Goal: Task Accomplishment & Management: Manage account settings

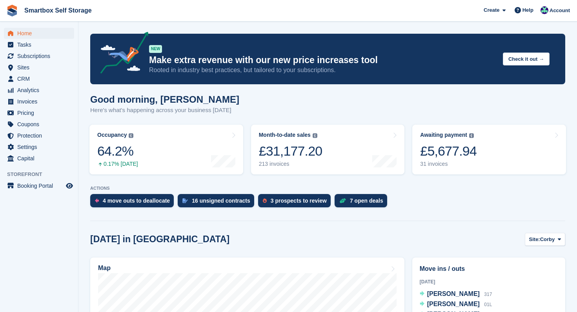
scroll to position [59, 0]
click at [25, 31] on span "Home" at bounding box center [40, 33] width 47 height 11
click at [26, 34] on span "Home" at bounding box center [40, 33] width 47 height 11
click at [294, 201] on div "9 open deals" at bounding box center [289, 201] width 33 height 6
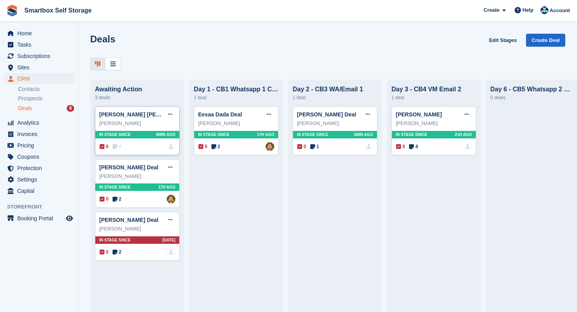
click at [151, 131] on div "[PERSON_NAME] [PERSON_NAME] Edit deal [PERSON_NAME] as won [PERSON_NAME] as los…" at bounding box center [137, 130] width 85 height 49
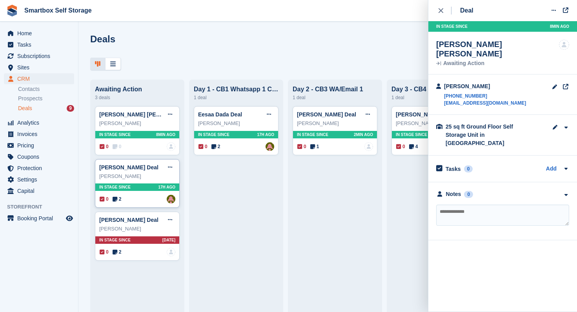
click at [140, 187] on div "In stage since 17H AGO" at bounding box center [137, 186] width 84 height 7
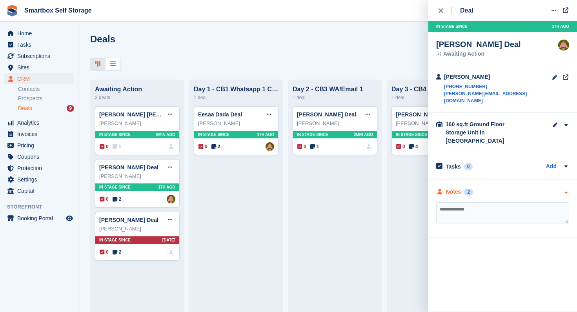
click at [454, 188] on div "Notes" at bounding box center [453, 192] width 15 height 8
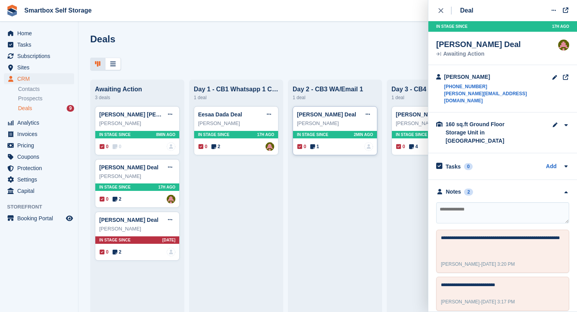
click at [310, 136] on span "In stage since" at bounding box center [312, 135] width 31 height 6
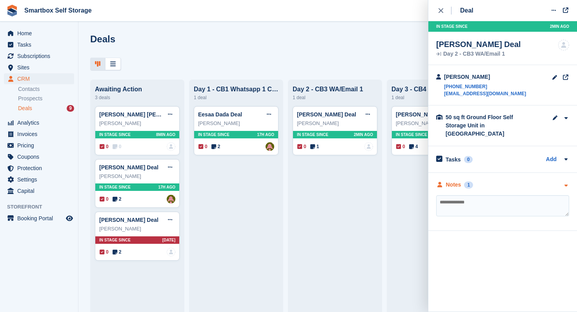
click at [454, 181] on div "Notes" at bounding box center [453, 185] width 15 height 8
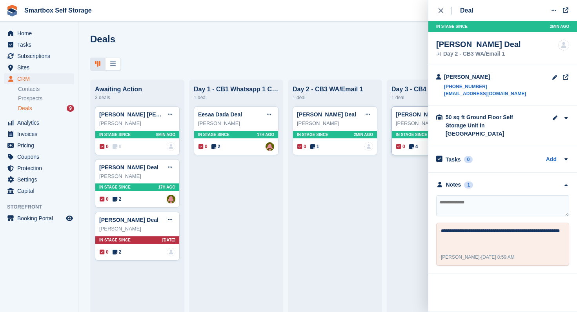
click at [412, 132] on span "In stage since" at bounding box center [411, 135] width 31 height 6
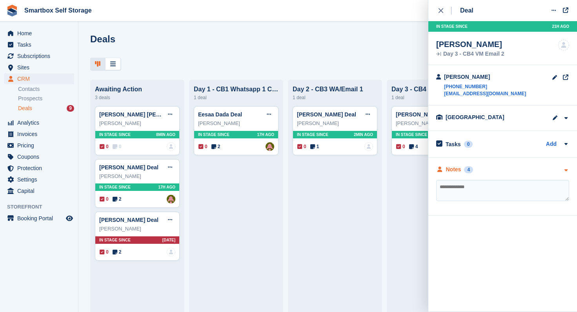
click at [450, 171] on div "Notes" at bounding box center [453, 169] width 15 height 8
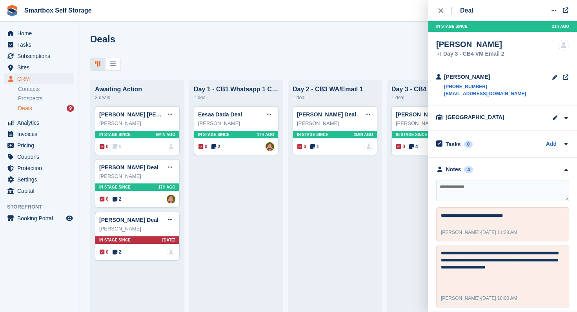
click at [335, 63] on div at bounding box center [327, 64] width 475 height 13
click at [26, 33] on span "Home" at bounding box center [40, 33] width 47 height 11
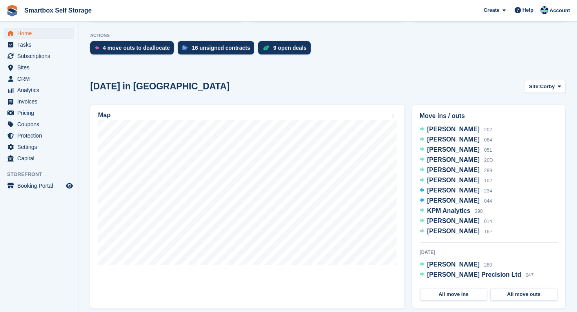
scroll to position [60, 0]
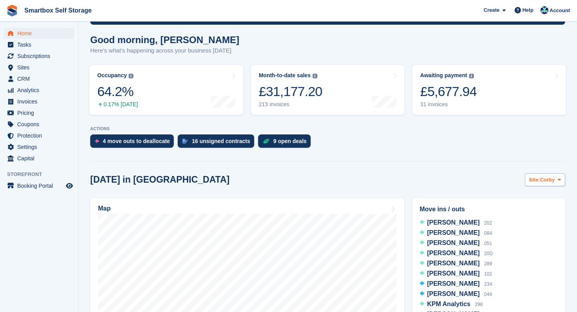
click at [537, 179] on span "Site:" at bounding box center [534, 180] width 11 height 8
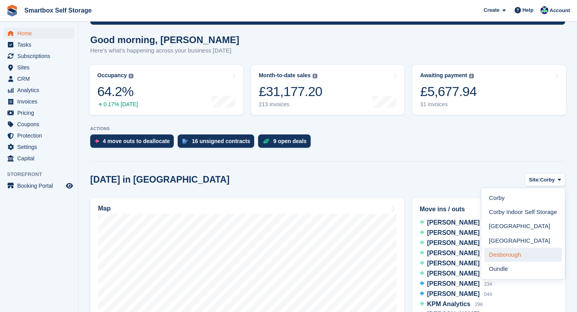
click at [505, 251] on link "Desborough" at bounding box center [522, 255] width 77 height 14
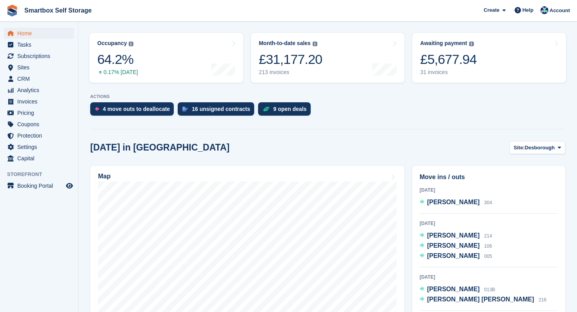
scroll to position [96, 0]
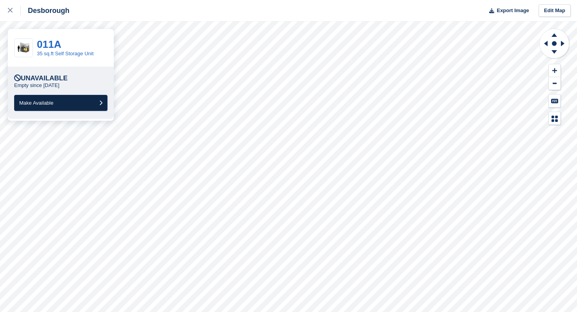
click at [51, 99] on button "Make Available" at bounding box center [60, 103] width 93 height 16
click at [53, 104] on span "Make Available" at bounding box center [36, 103] width 34 height 6
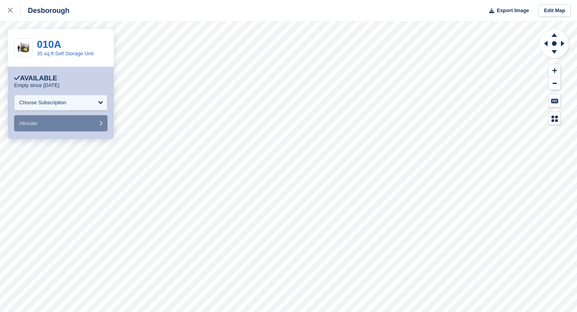
click at [543, 61] on div at bounding box center [554, 76] width 31 height 97
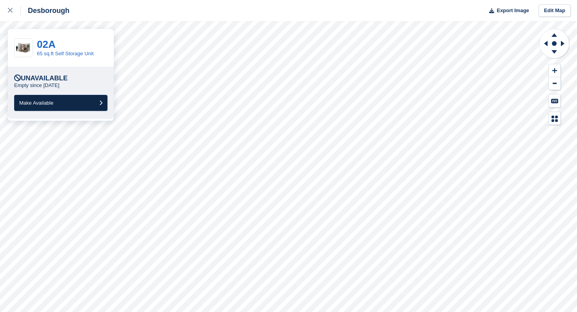
click at [71, 101] on button "Make Available" at bounding box center [60, 103] width 93 height 16
click at [38, 106] on button "Make Available" at bounding box center [60, 103] width 93 height 16
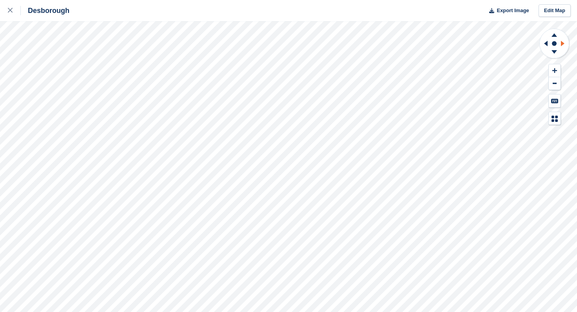
click at [564, 45] on icon at bounding box center [564, 43] width 10 height 20
click at [543, 42] on icon at bounding box center [544, 43] width 10 height 20
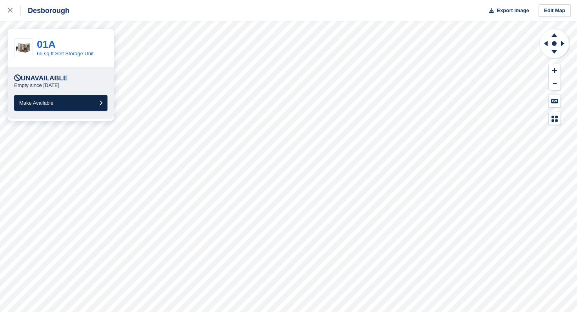
click at [53, 100] on span "Make Available" at bounding box center [36, 103] width 34 height 6
click at [59, 102] on button "Make Available" at bounding box center [60, 103] width 93 height 16
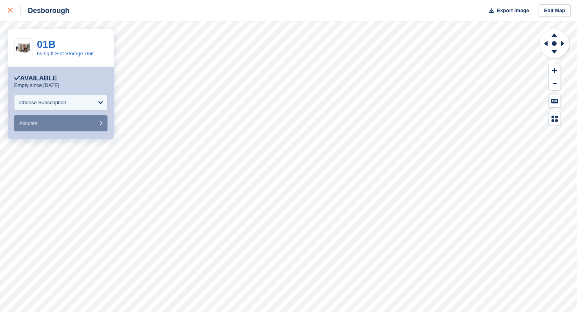
click at [11, 13] on div at bounding box center [14, 10] width 13 height 9
